Goal: Task Accomplishment & Management: Manage account settings

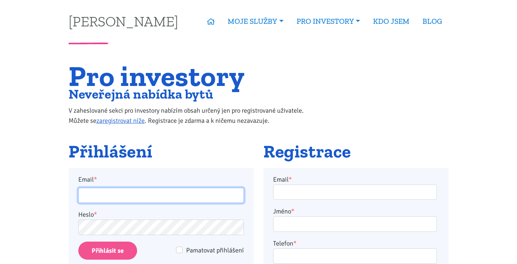
type input "burdych.t@gmail.com"
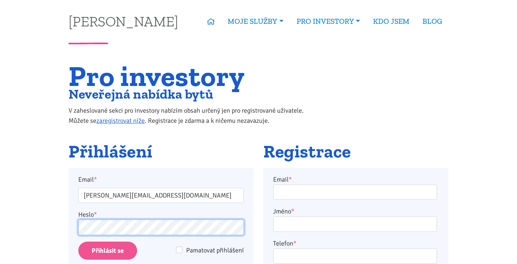
click at [108, 250] on input "Přihlásit se" at bounding box center [107, 251] width 59 height 18
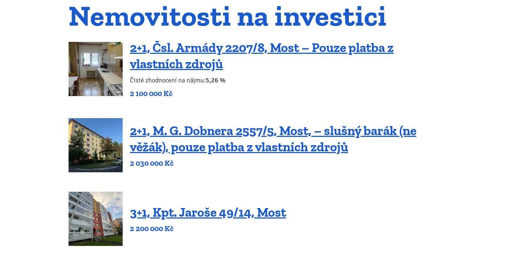
scroll to position [78, 0]
